Goal: Transaction & Acquisition: Purchase product/service

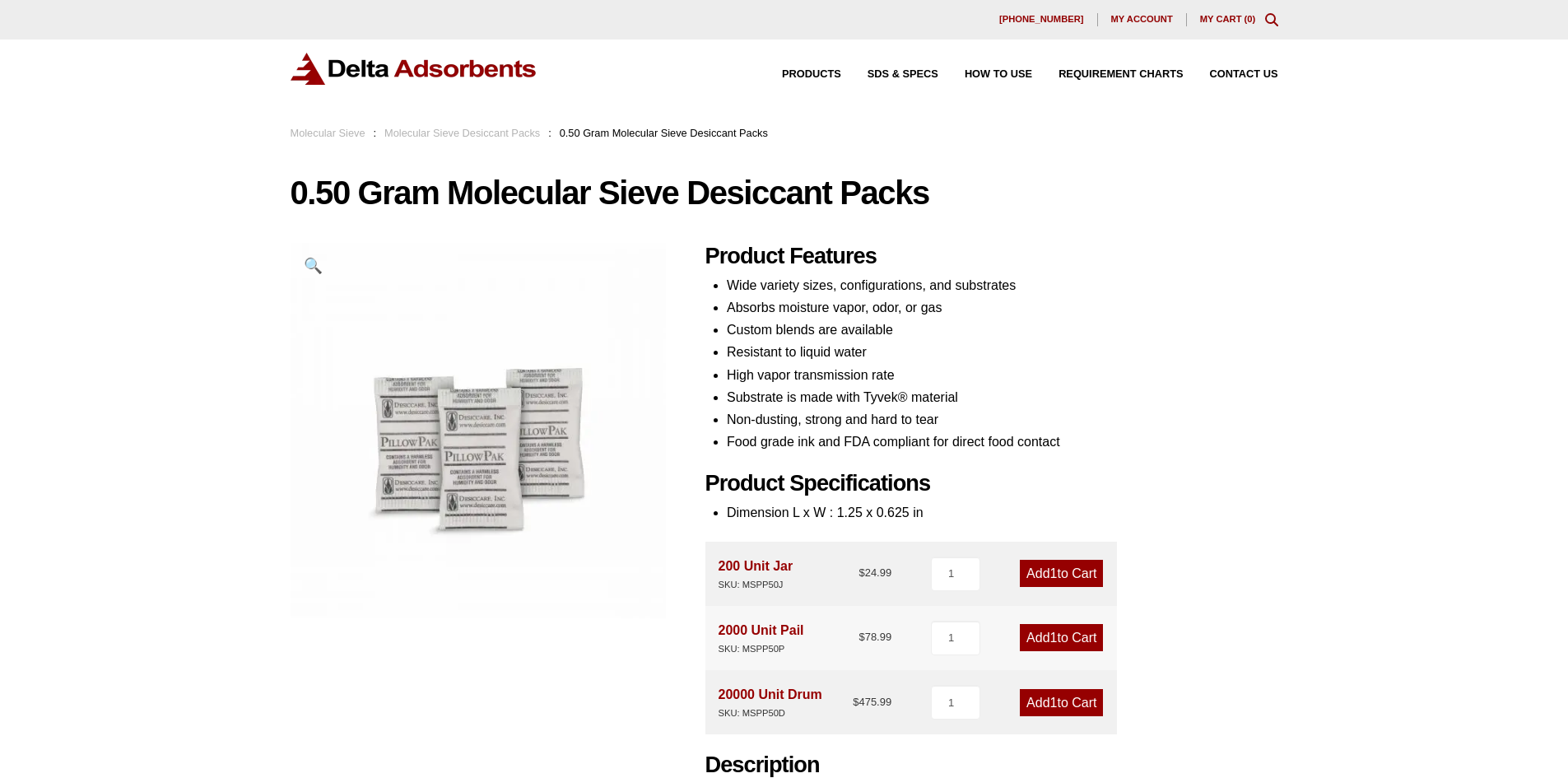
click at [1070, 697] on link "Add 1 to Cart" at bounding box center [1061, 703] width 83 height 27
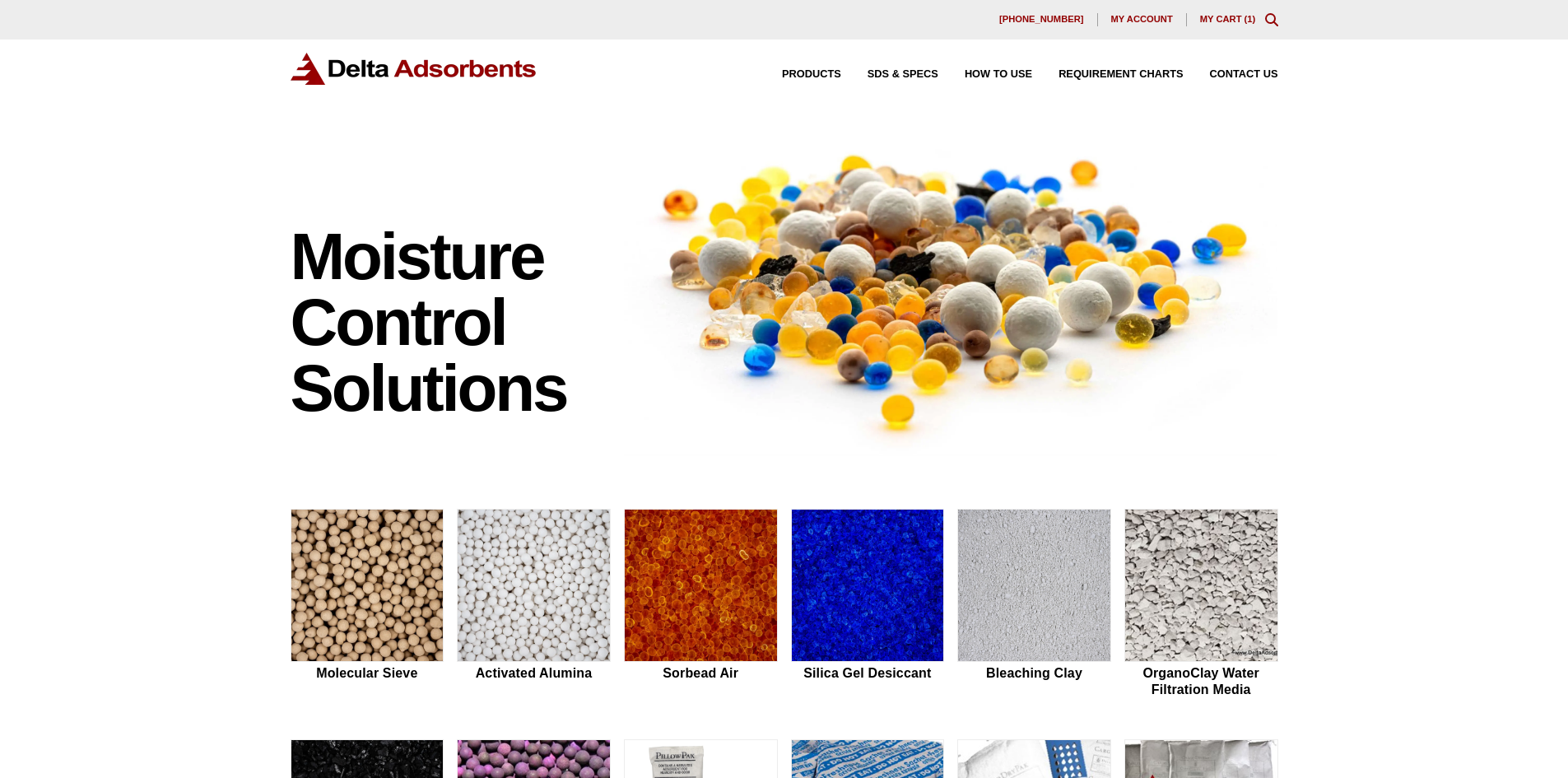
click at [1235, 16] on link "My Cart ( 1 )" at bounding box center [1228, 19] width 56 height 10
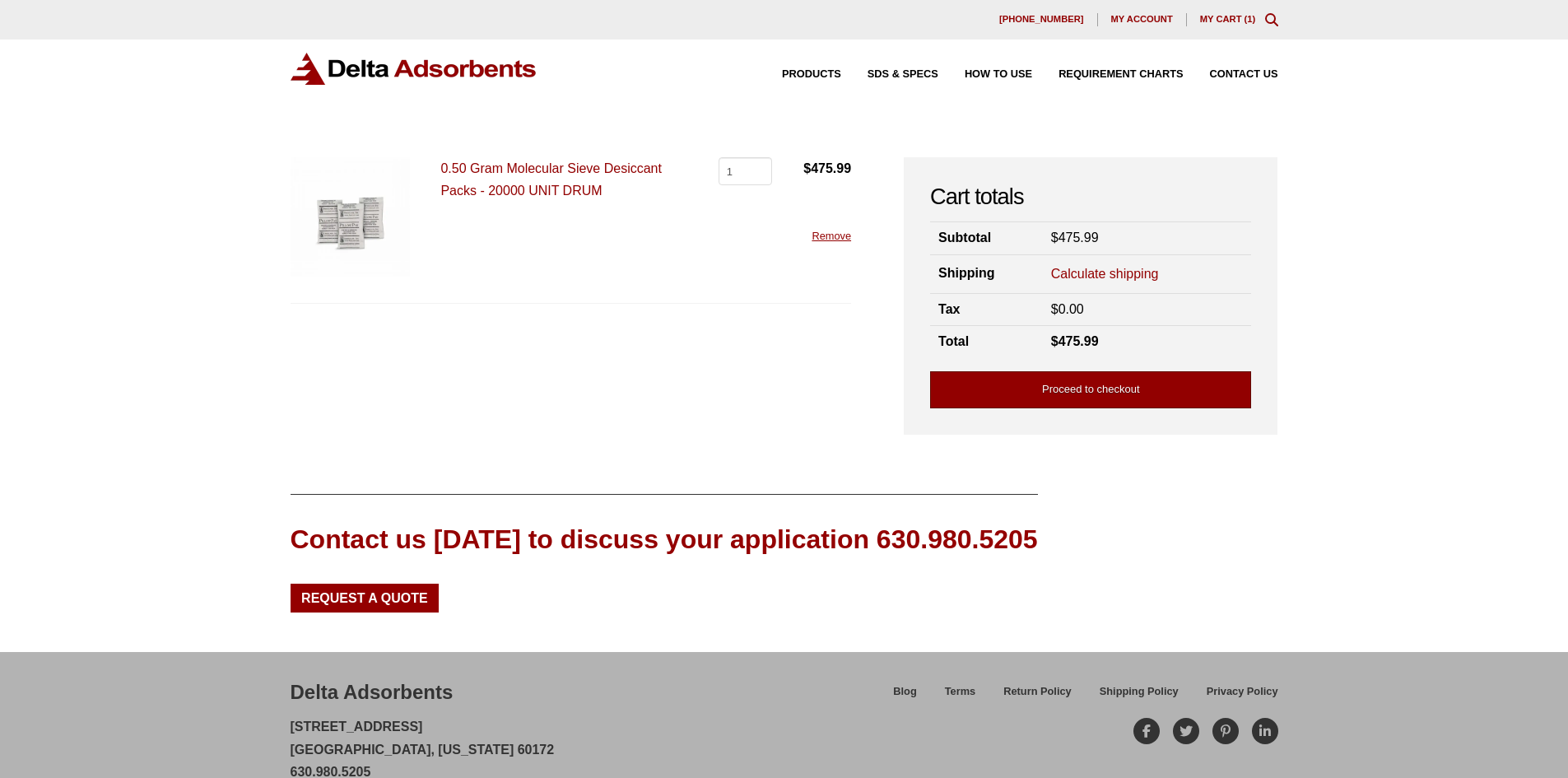
click at [1150, 400] on link "Proceed to checkout" at bounding box center [1091, 389] width 321 height 37
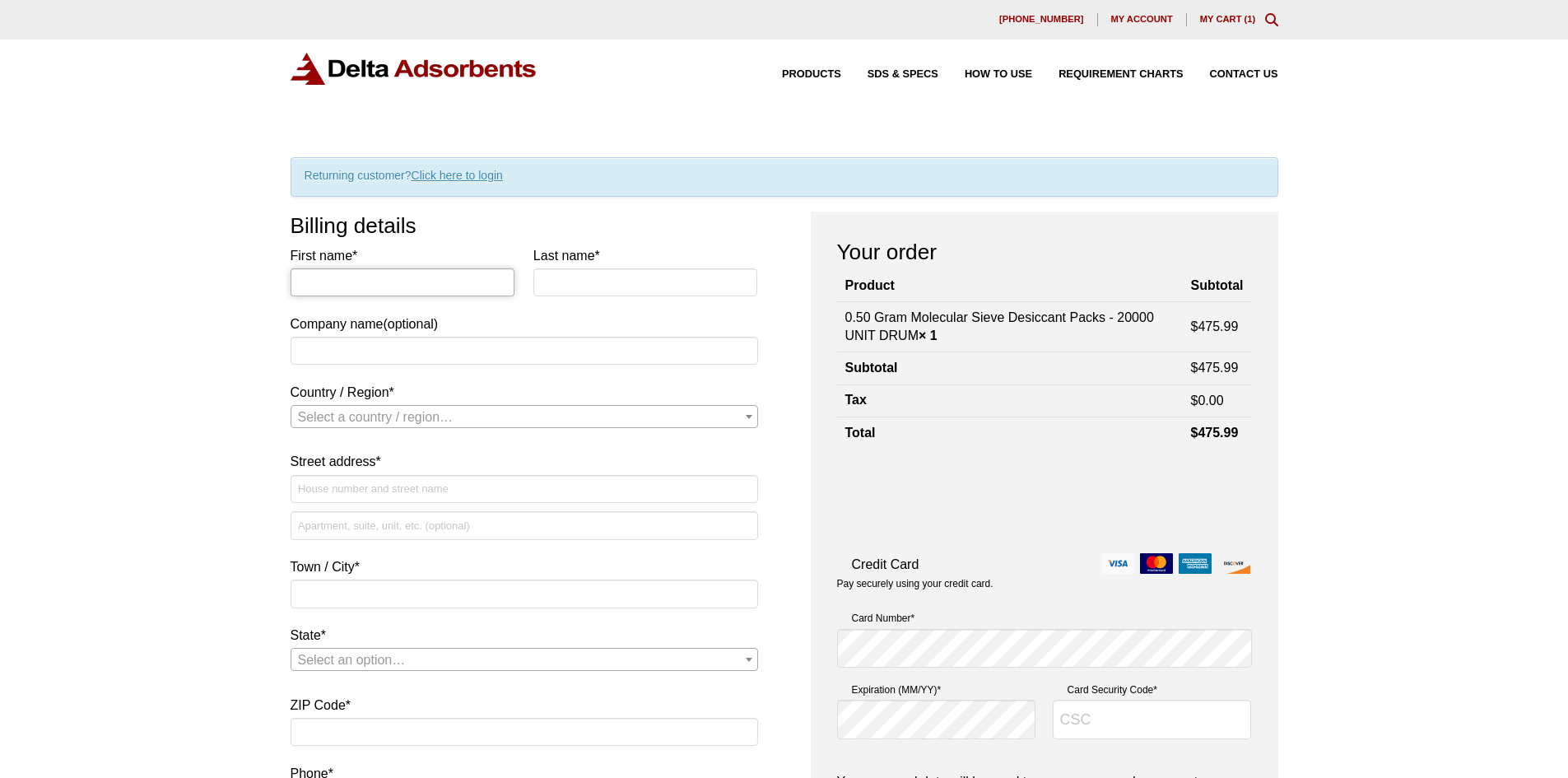
click at [399, 277] on input "First name *" at bounding box center [403, 281] width 225 height 28
type input "Juan"
click at [583, 286] on input "Last name *" at bounding box center [645, 281] width 225 height 28
type input "Carrillo"
click at [531, 352] on input "Company name (optional)" at bounding box center [524, 350] width 468 height 28
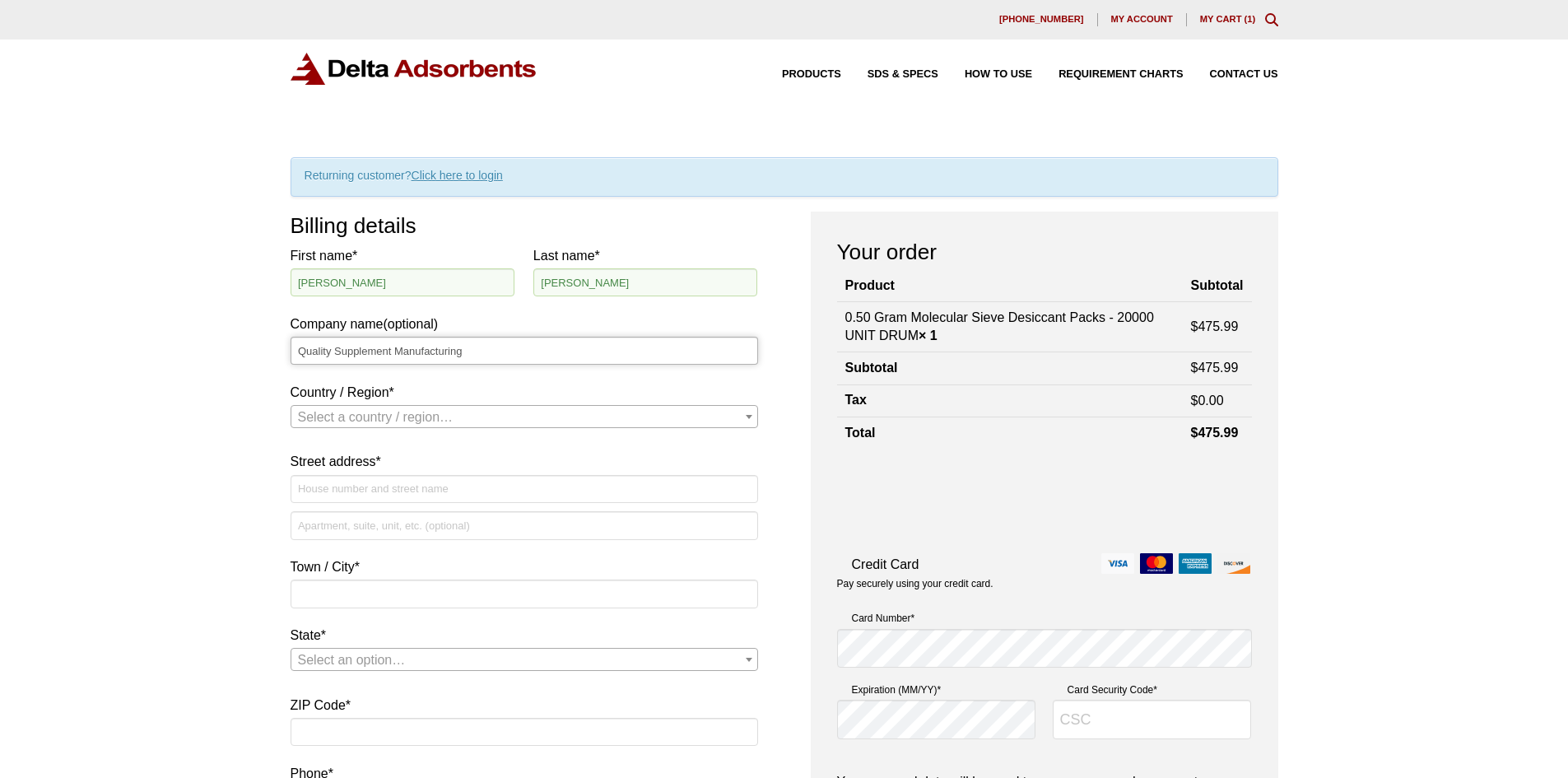
type input "Quality Supplement Manufacturing"
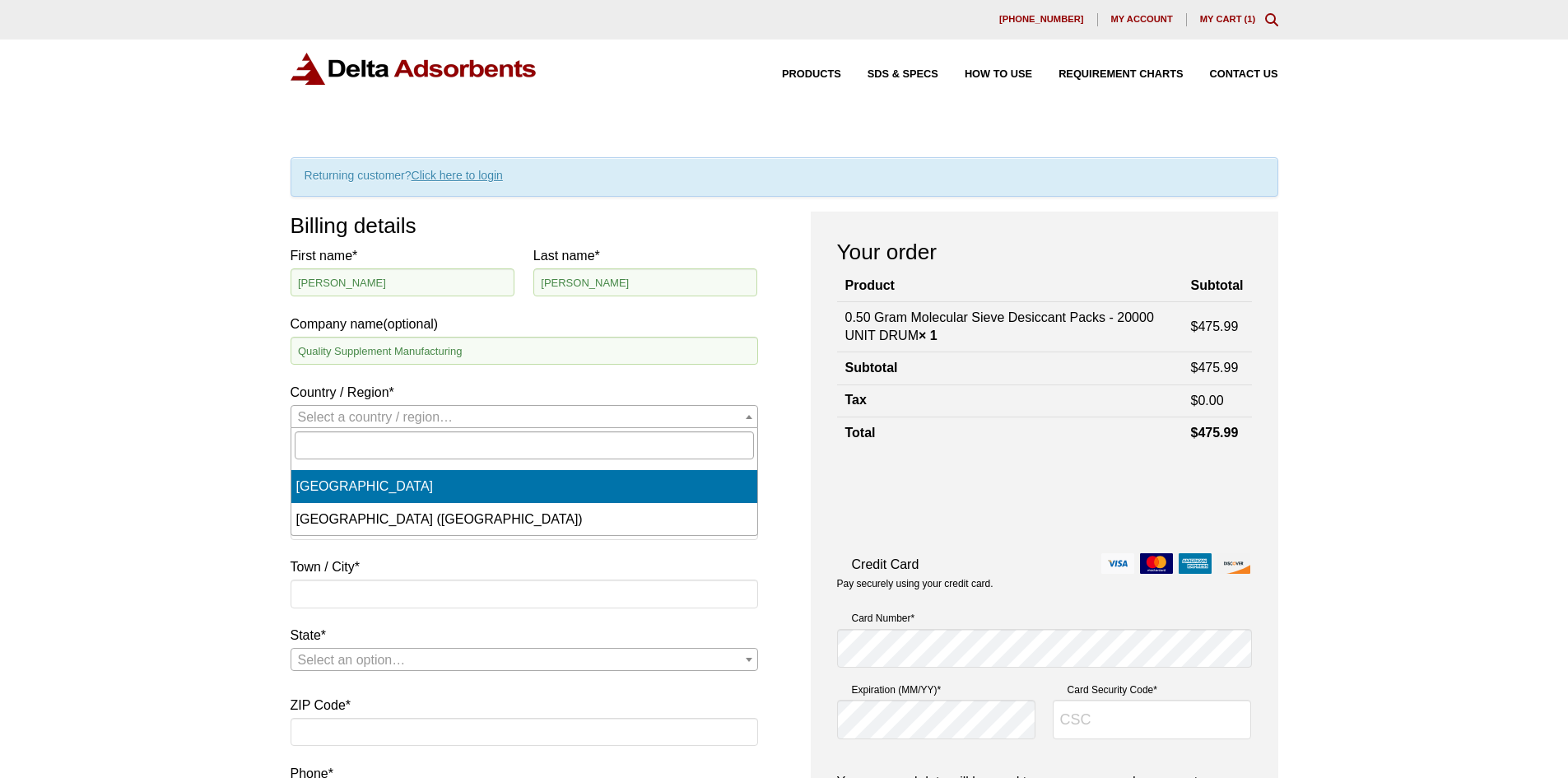
click at [391, 422] on span "Select a country / region…" at bounding box center [376, 417] width 156 height 14
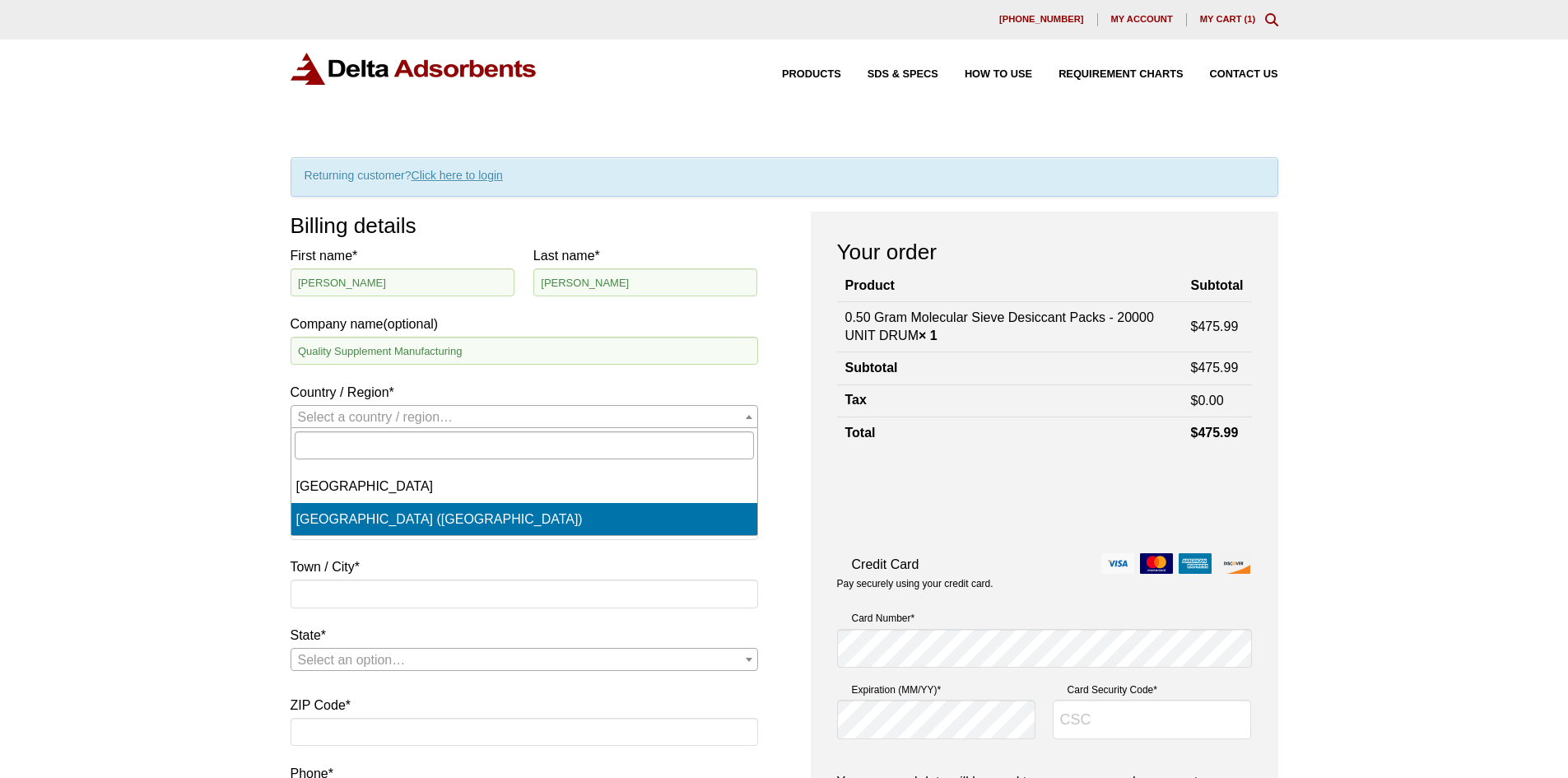
select select "US"
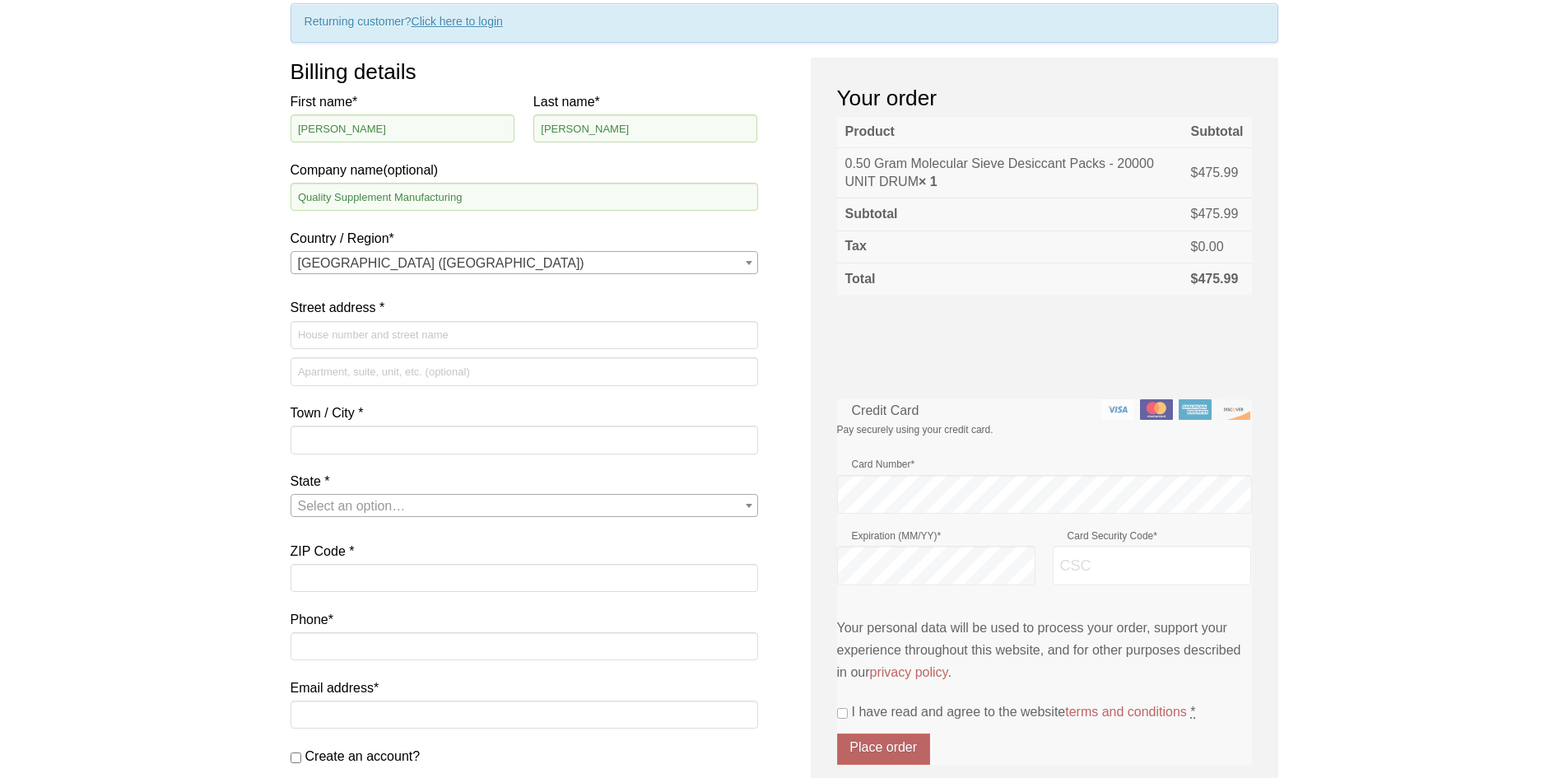
scroll to position [165, 0]
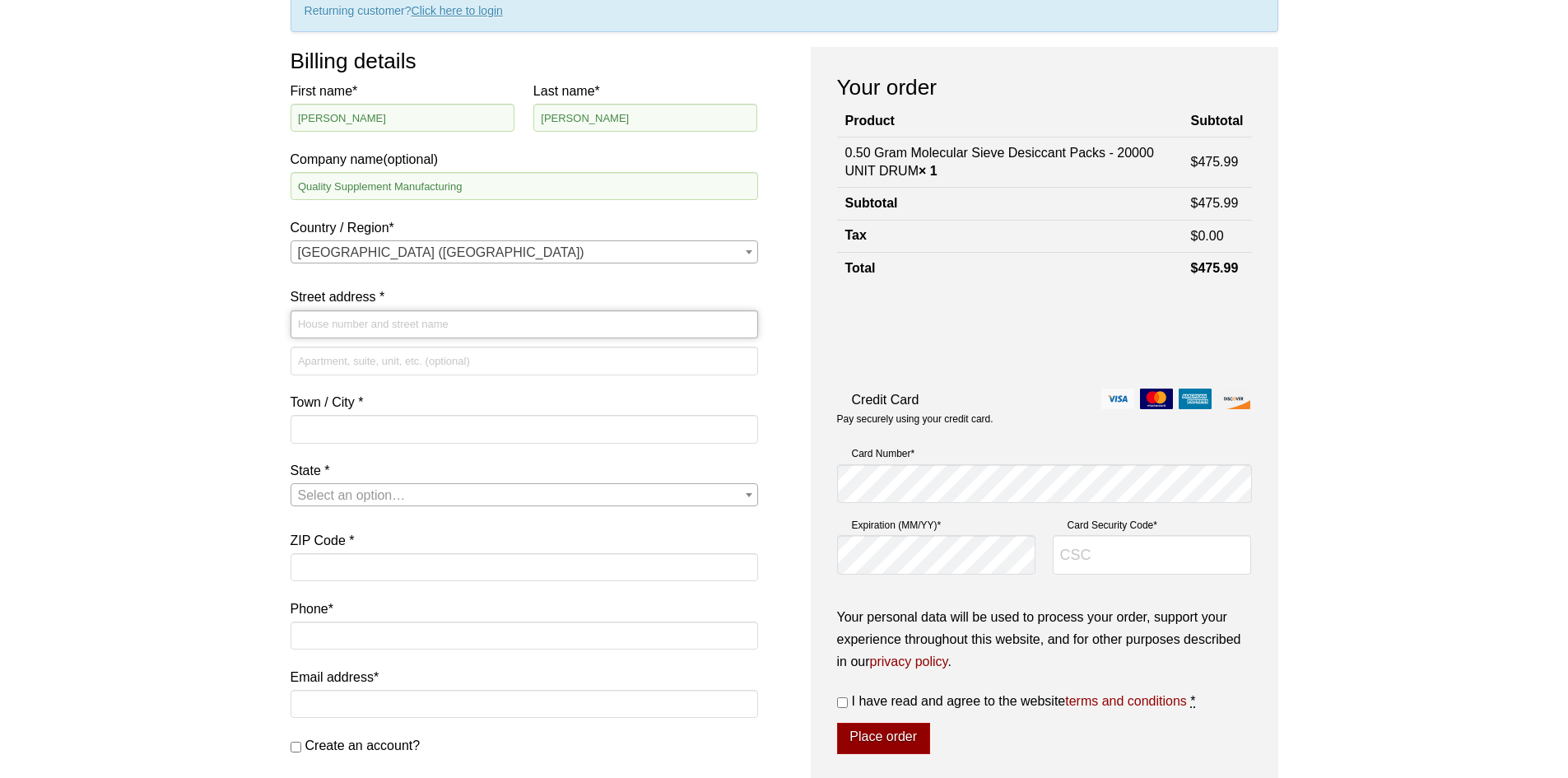
click at [360, 330] on input "Street address *" at bounding box center [524, 324] width 468 height 28
type input "300 N MacArthur Blvd"
type input "Oklahoma City"
select select "OK"
type input "73135"
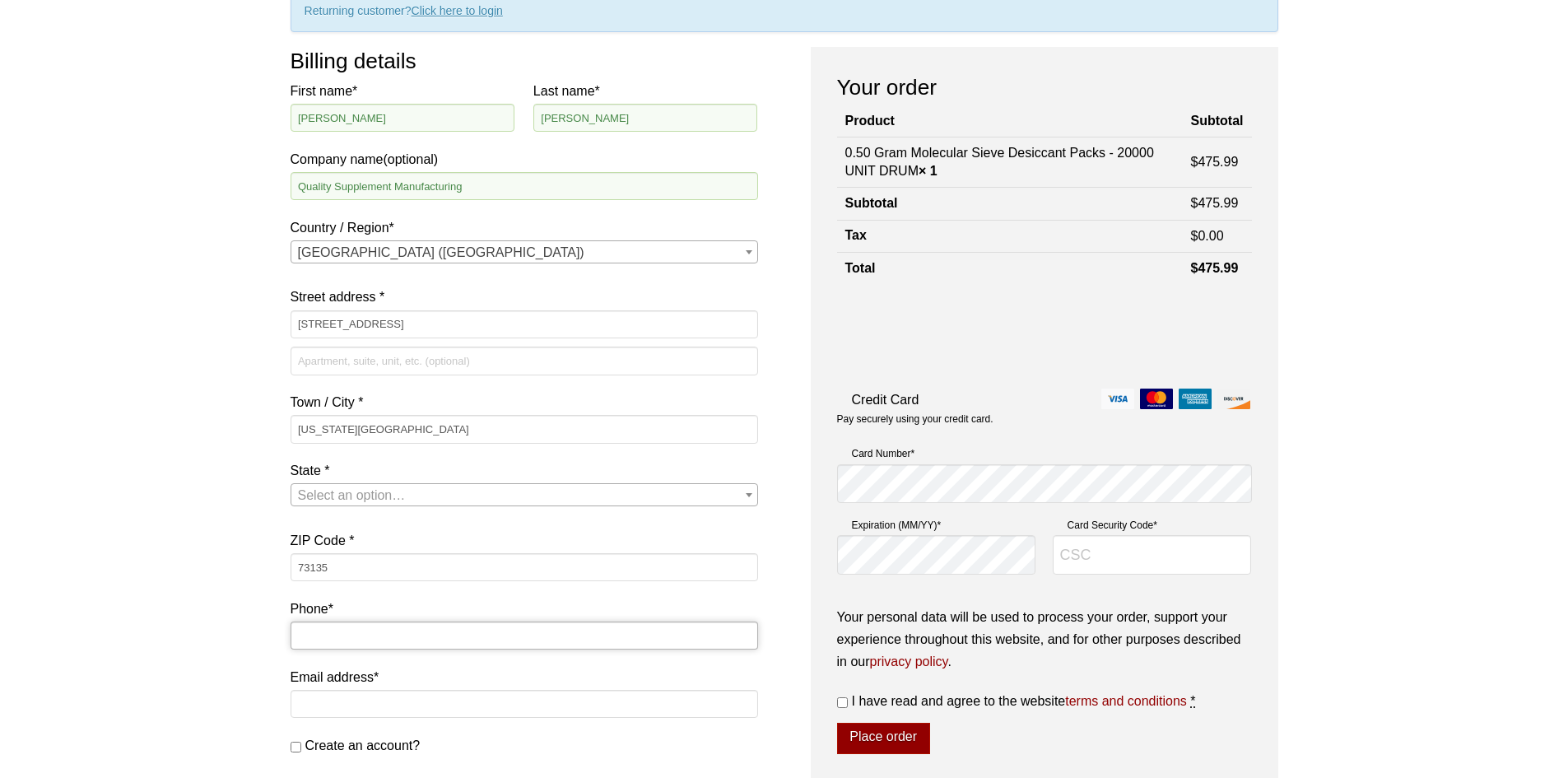
type input "8884583909"
type input "shipping@qsmanufacturing.com"
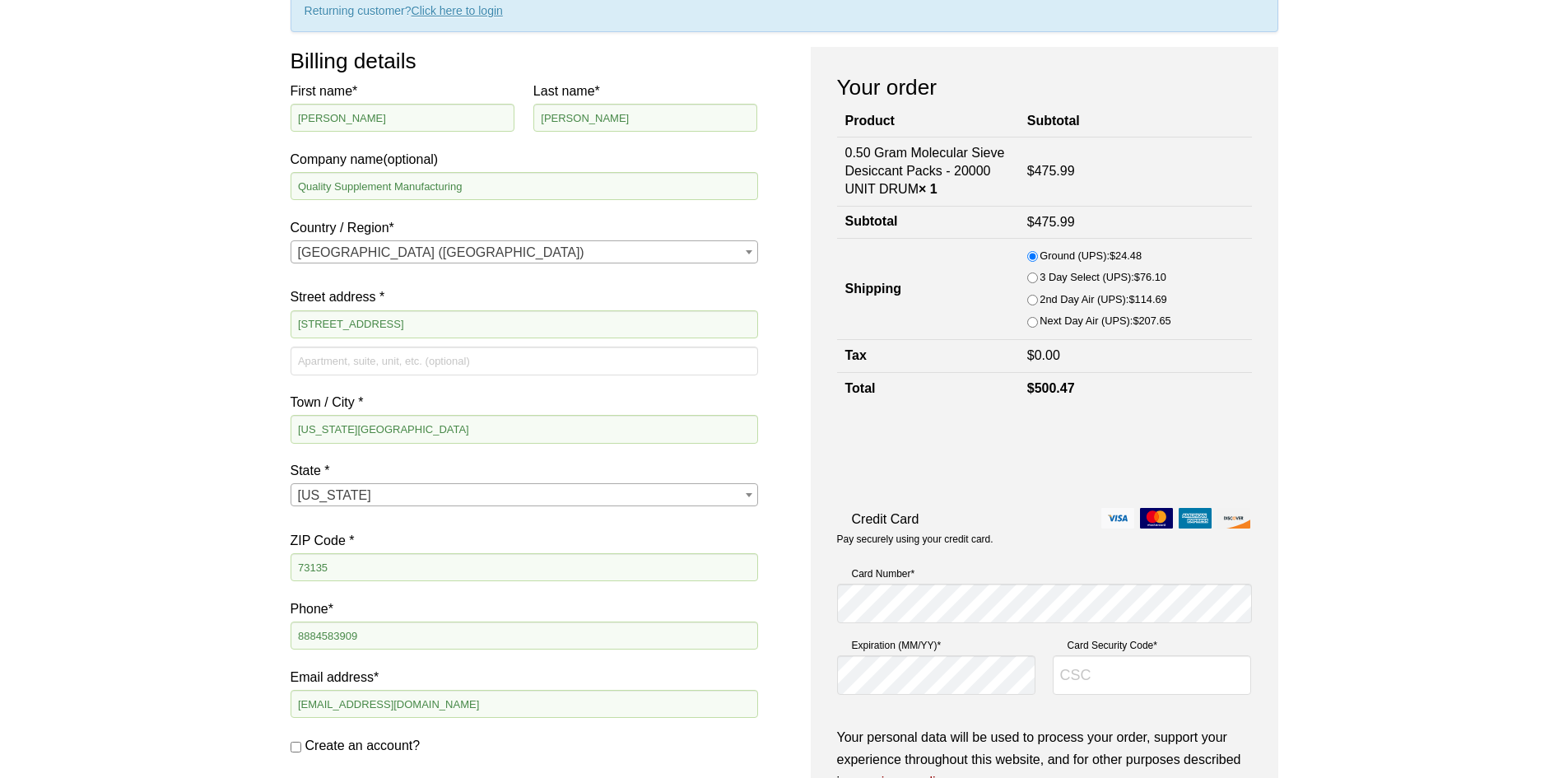
click at [157, 398] on div "Our website has detected that you are using an outdated browser that will preve…" at bounding box center [784, 644] width 1568 height 1618
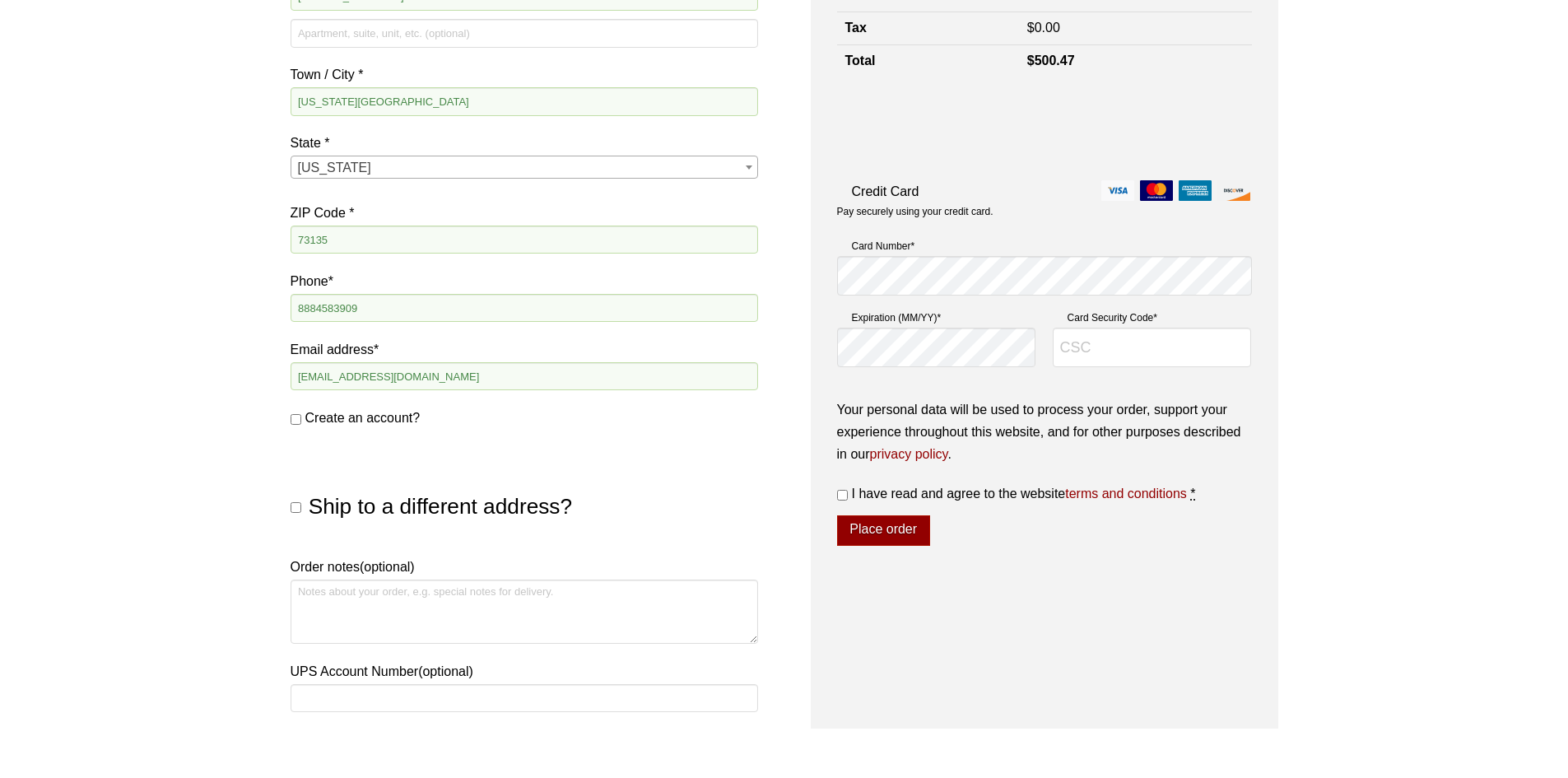
scroll to position [494, 0]
click at [681, 269] on div "Billing details First name * Juan Last name * Carrillo Company name (optional) …" at bounding box center [784, 221] width 988 height 1008
click at [1093, 359] on input "Card Security Code *" at bounding box center [1153, 346] width 199 height 39
type input "287"
click at [839, 488] on input "I have read and agree to the website terms and conditions *" at bounding box center [843, 494] width 11 height 11
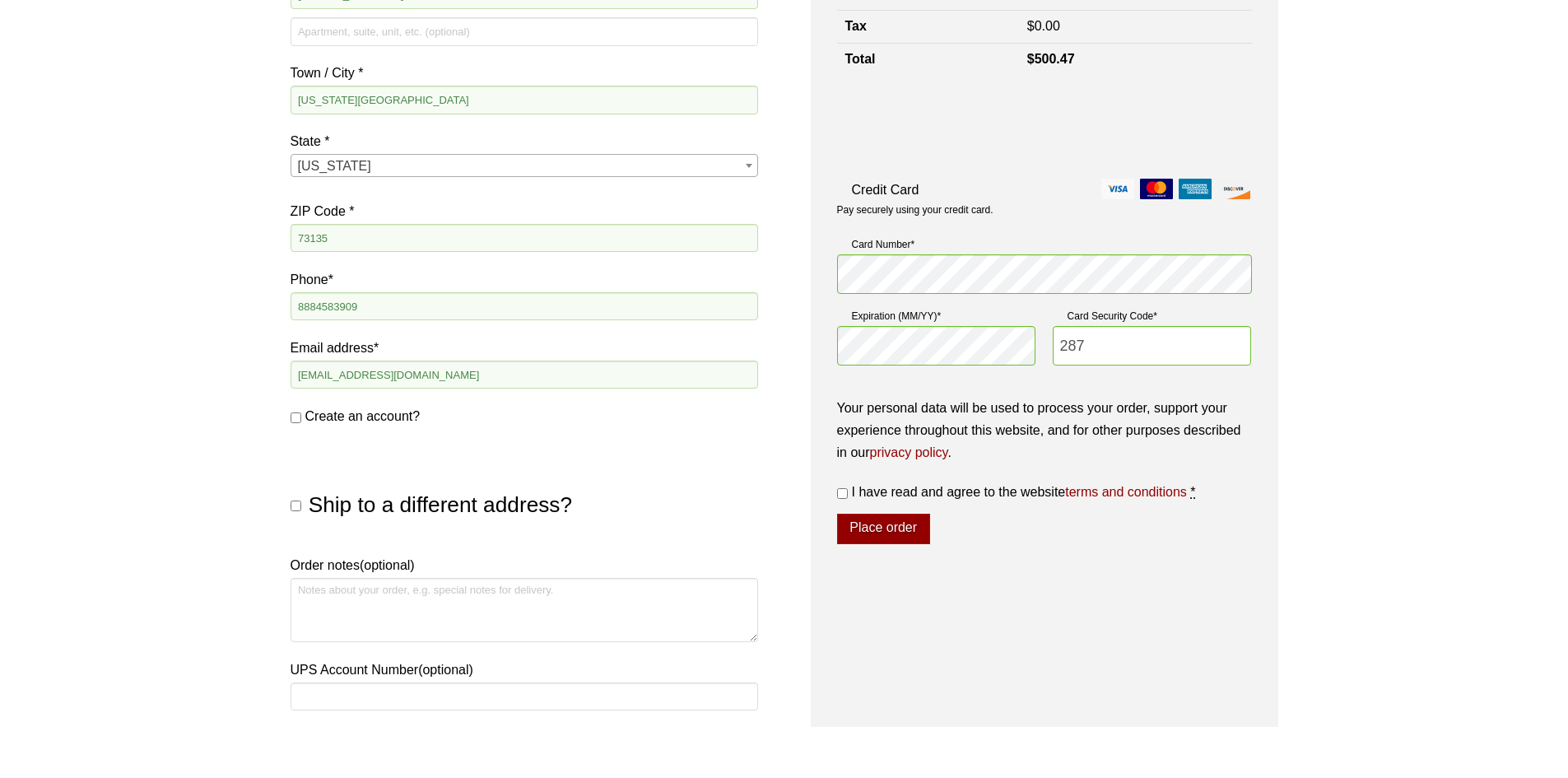
checkbox input "true"
click at [885, 518] on button "Place order" at bounding box center [884, 529] width 93 height 31
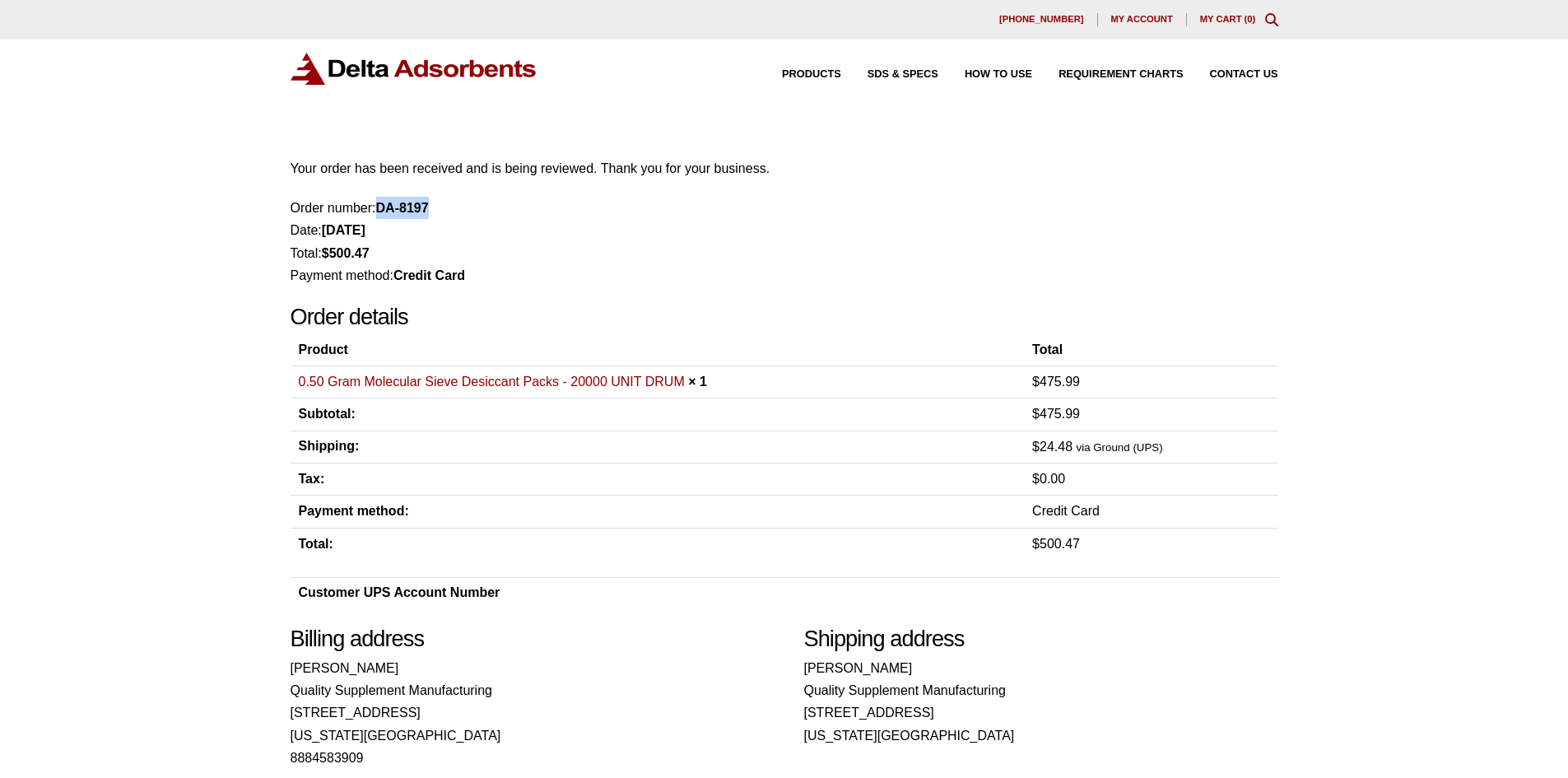
drag, startPoint x: 381, startPoint y: 205, endPoint x: 453, endPoint y: 205, distance: 72.0
click at [452, 205] on li "Order number: DA-8197" at bounding box center [784, 207] width 988 height 22
copy strong "DA-8197"
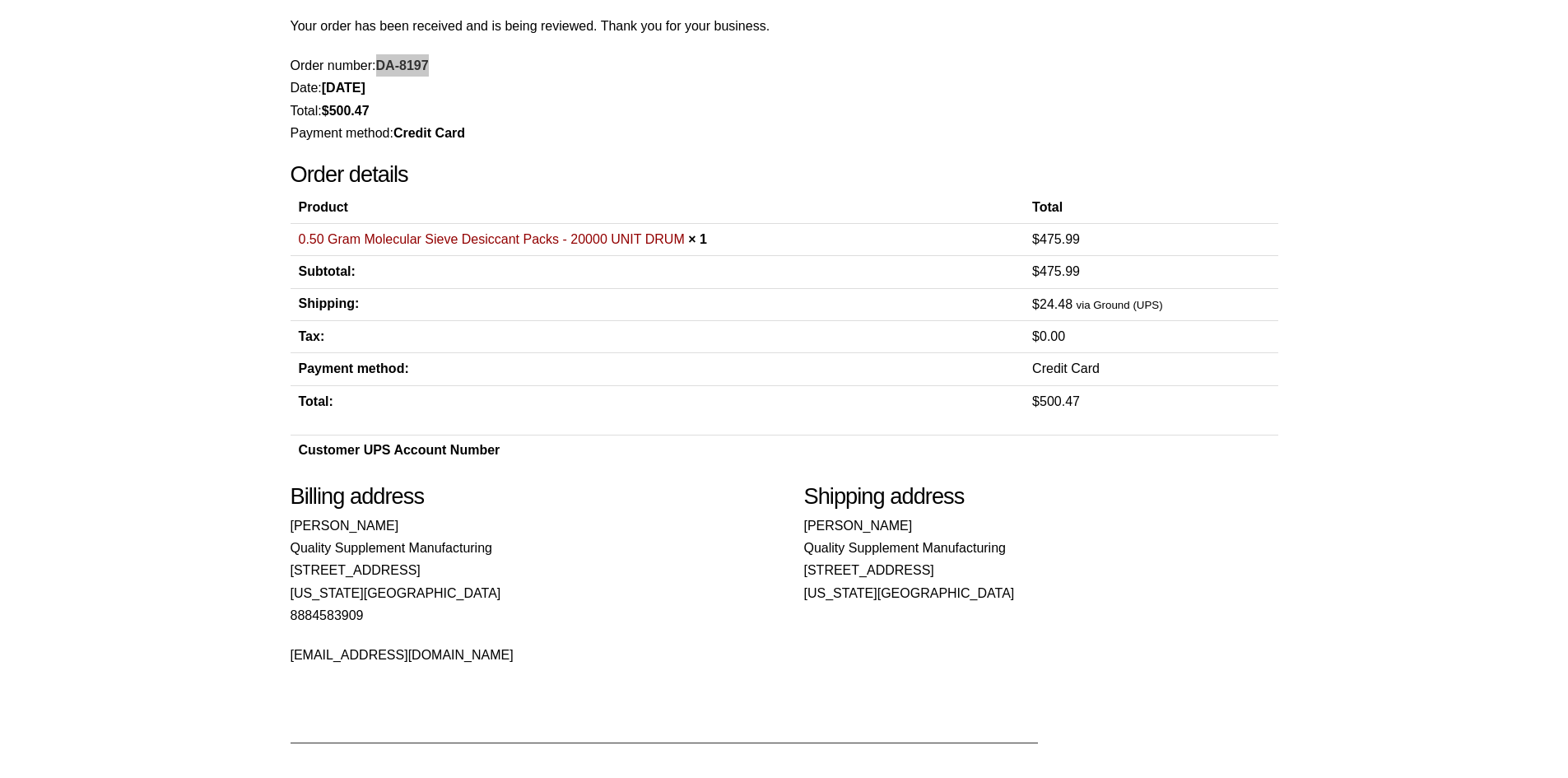
scroll to position [116, 0]
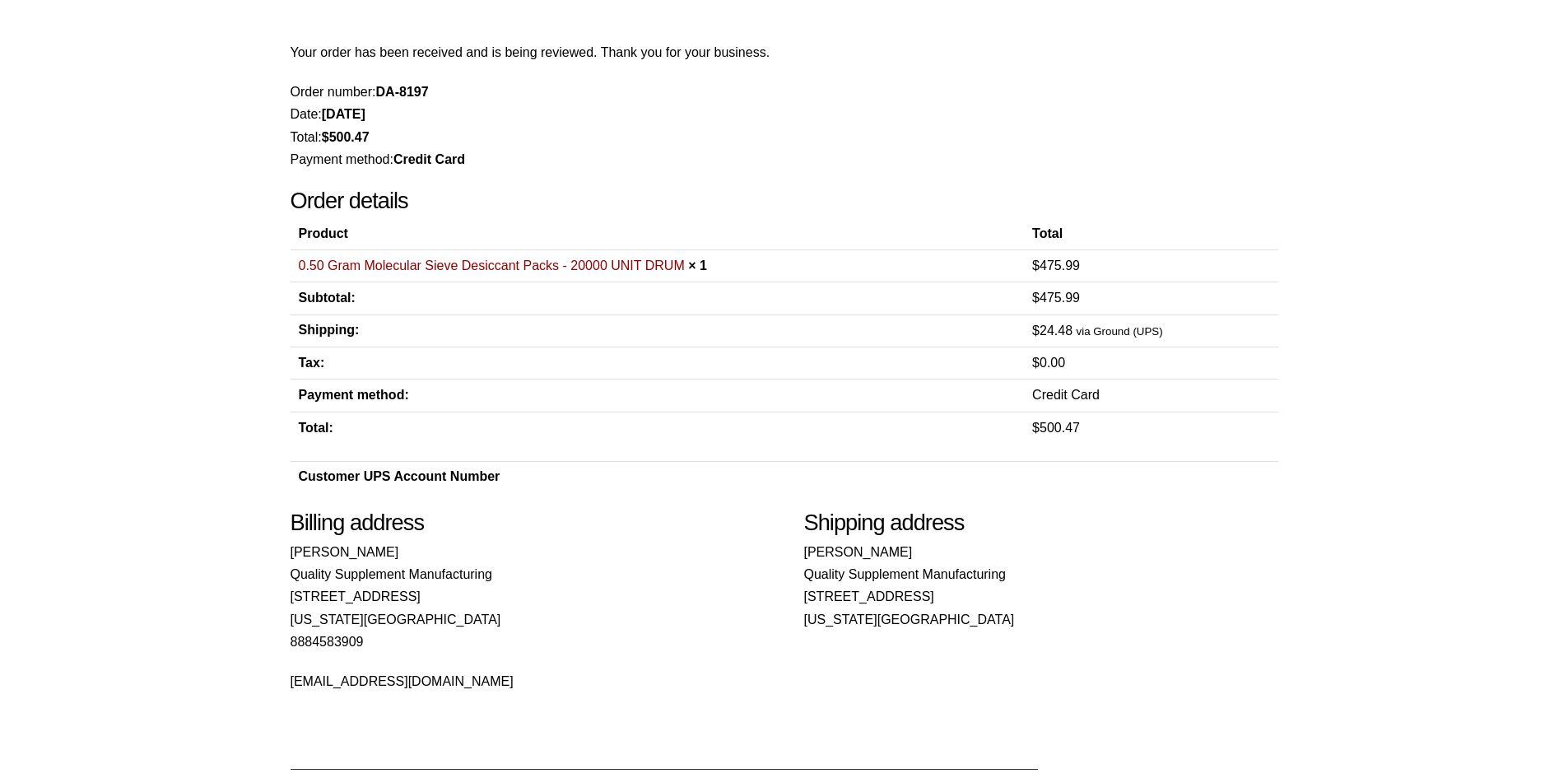
click at [108, 347] on div "Our website has detected that you are using an outdated browser that will preve…" at bounding box center [784, 496] width 1568 height 1223
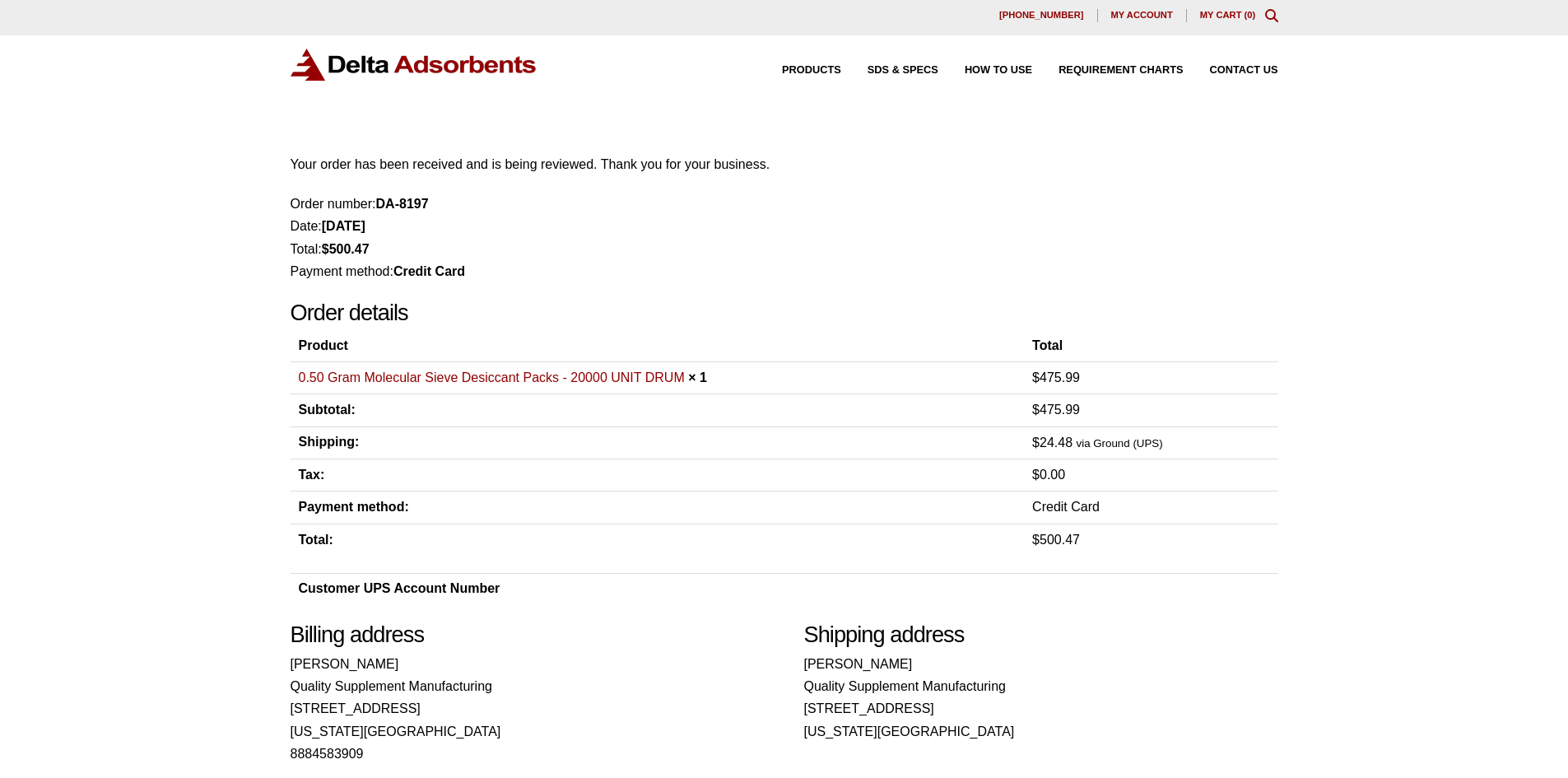
scroll to position [0, 0]
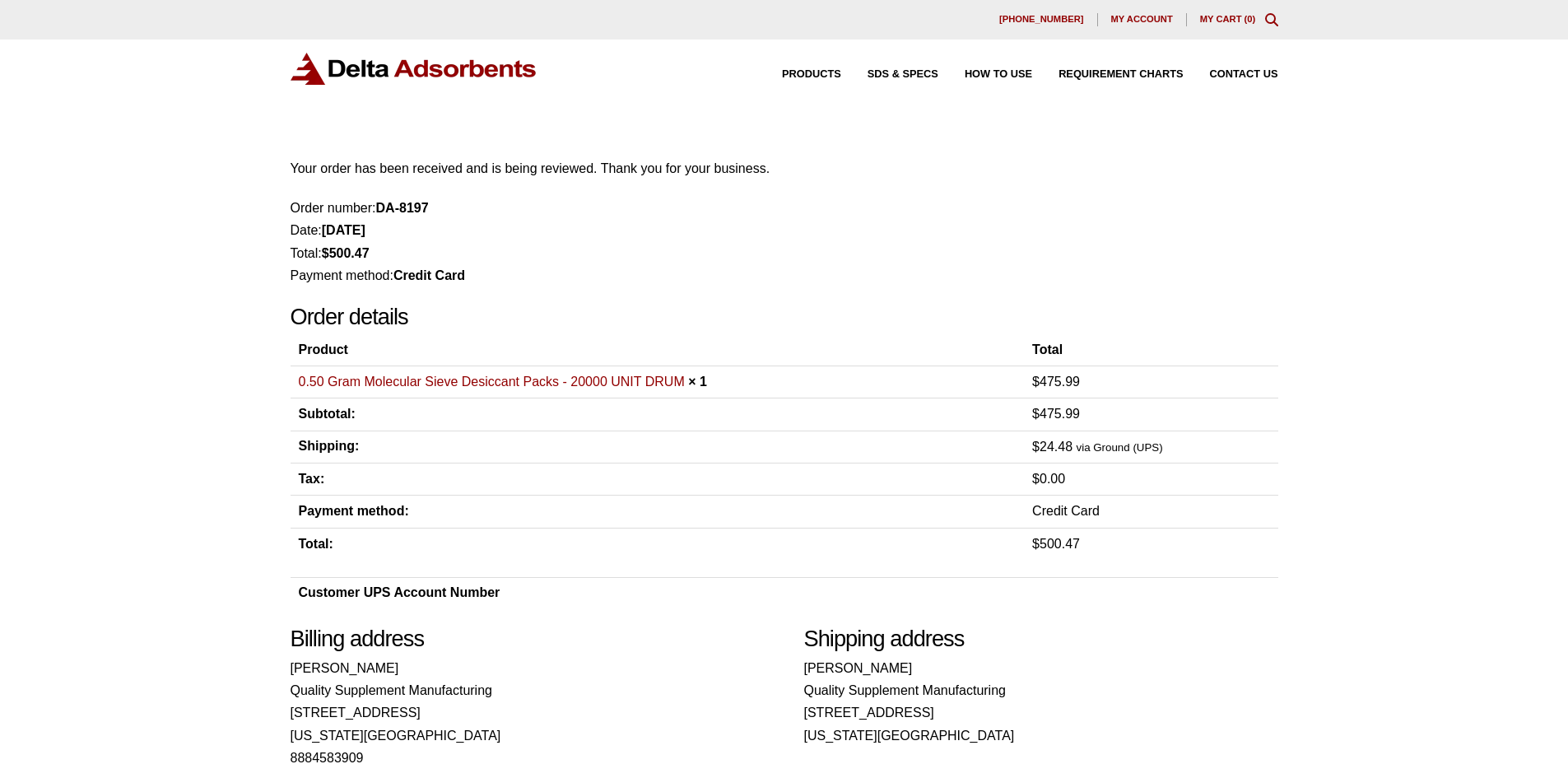
click at [1335, 280] on div "Our website has detected that you are using an outdated browser that will preve…" at bounding box center [784, 611] width 1568 height 1223
drag, startPoint x: 379, startPoint y: 206, endPoint x: 436, endPoint y: 207, distance: 57.0
click at [436, 207] on li "Order number: DA-8197" at bounding box center [784, 207] width 988 height 22
copy strong "DA-8197"
